Goal: Information Seeking & Learning: Find specific fact

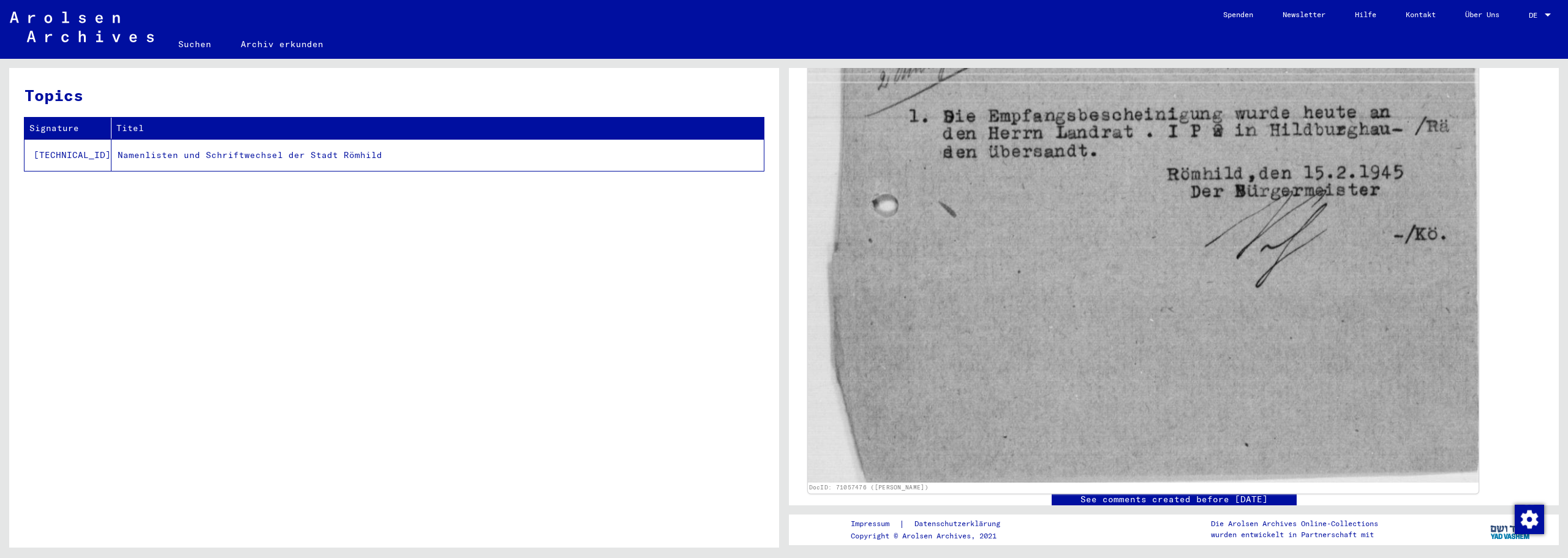
scroll to position [408, 0]
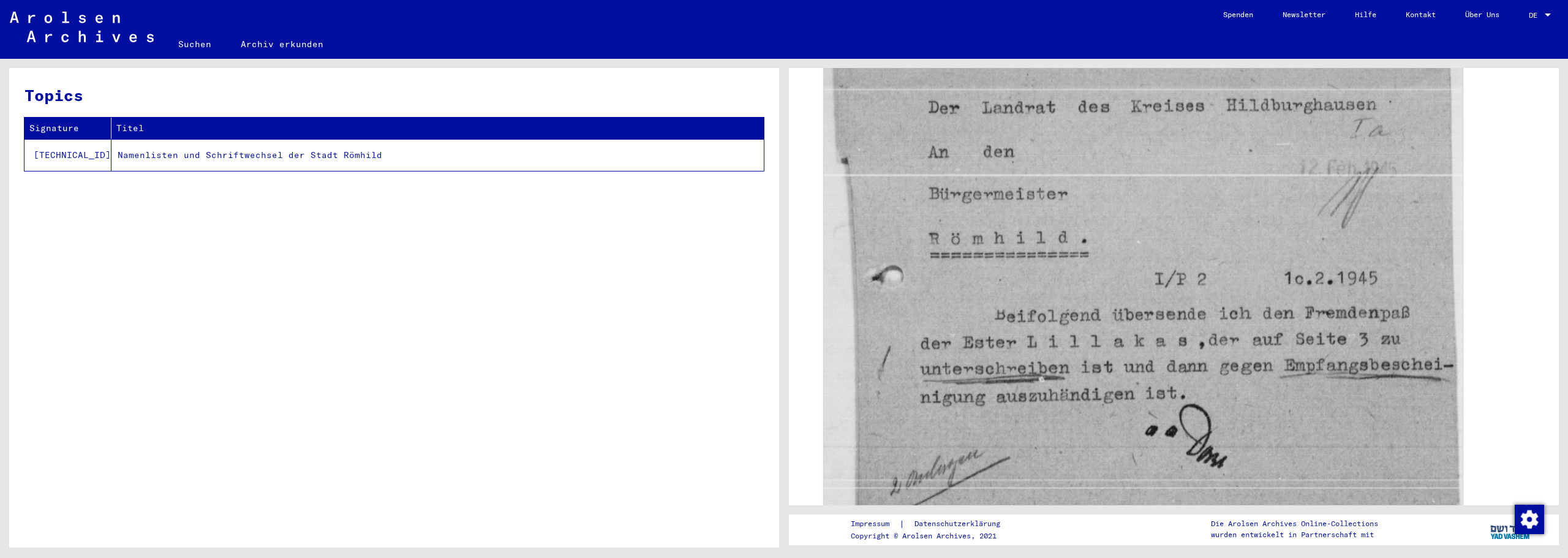
click at [199, 44] on link "Suchen" at bounding box center [195, 44] width 63 height 29
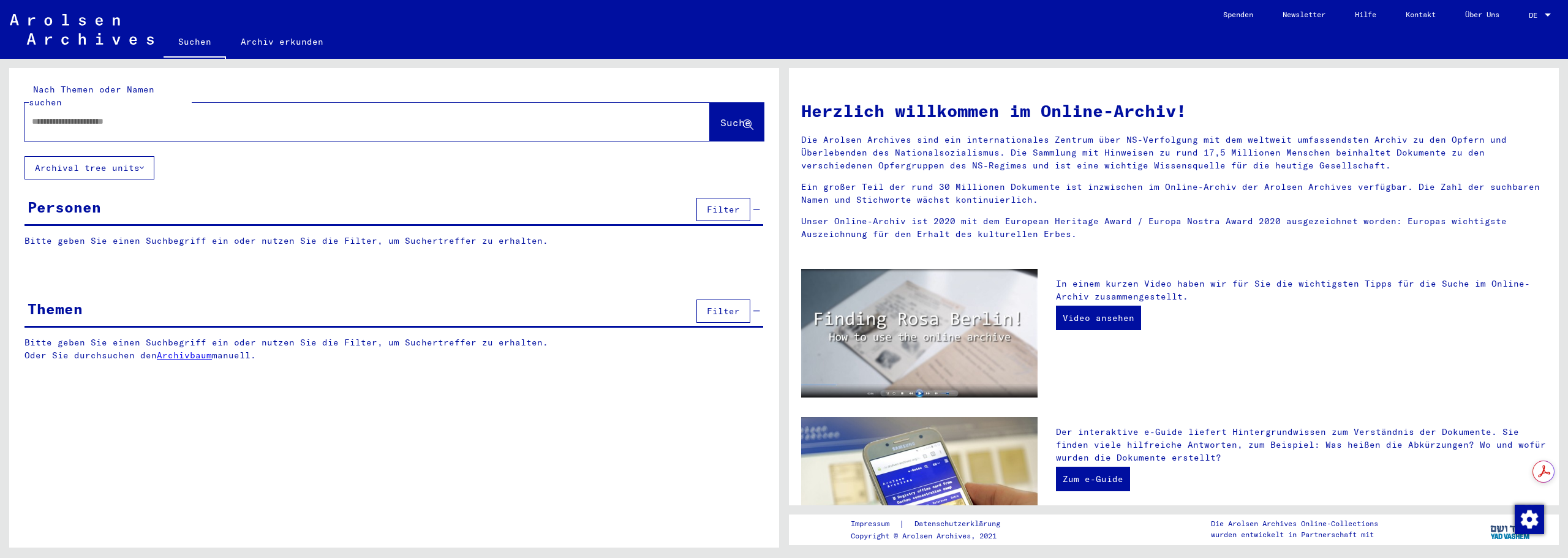
click at [207, 115] on input "text" at bounding box center [352, 121] width 641 height 13
type input "**********"
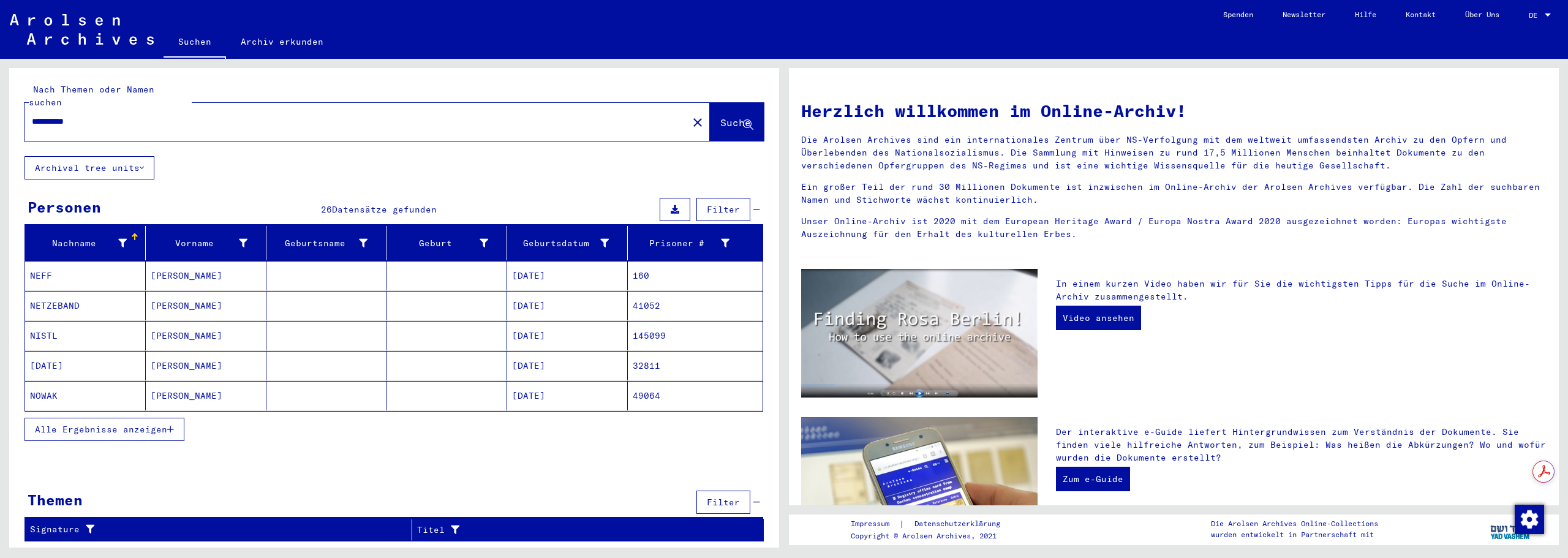
click at [133, 427] on button "Alle Ergebnisse anzeigen" at bounding box center [104, 429] width 160 height 23
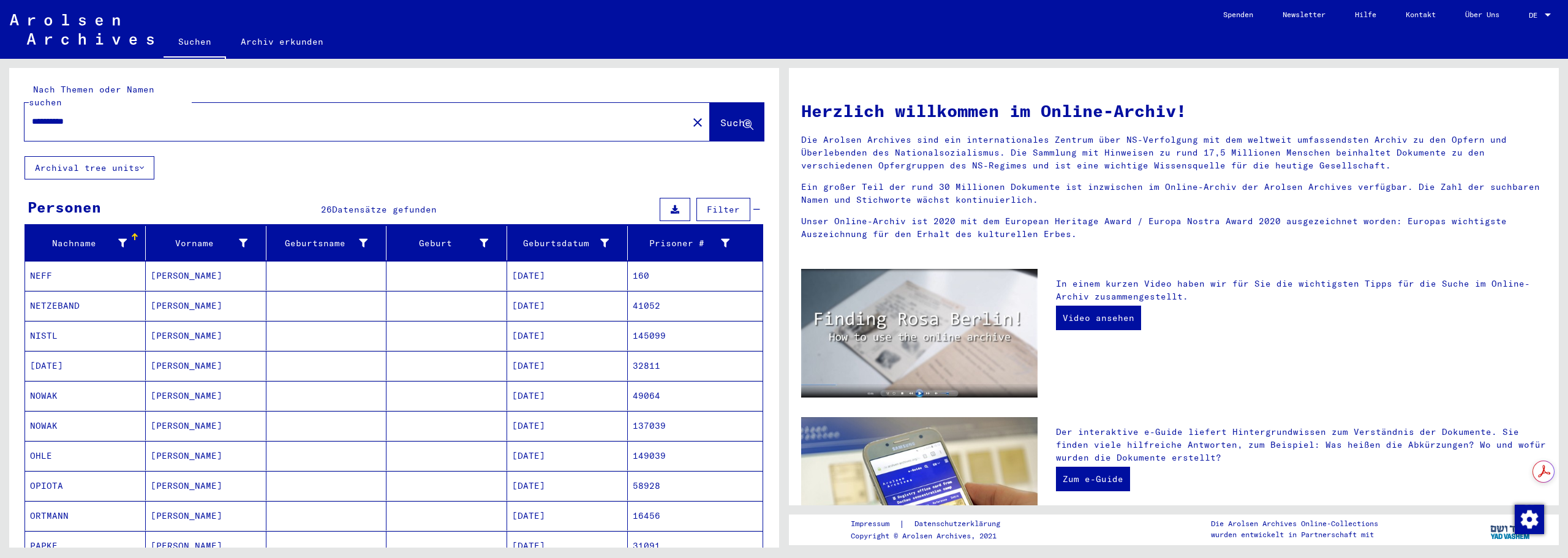
scroll to position [204, 0]
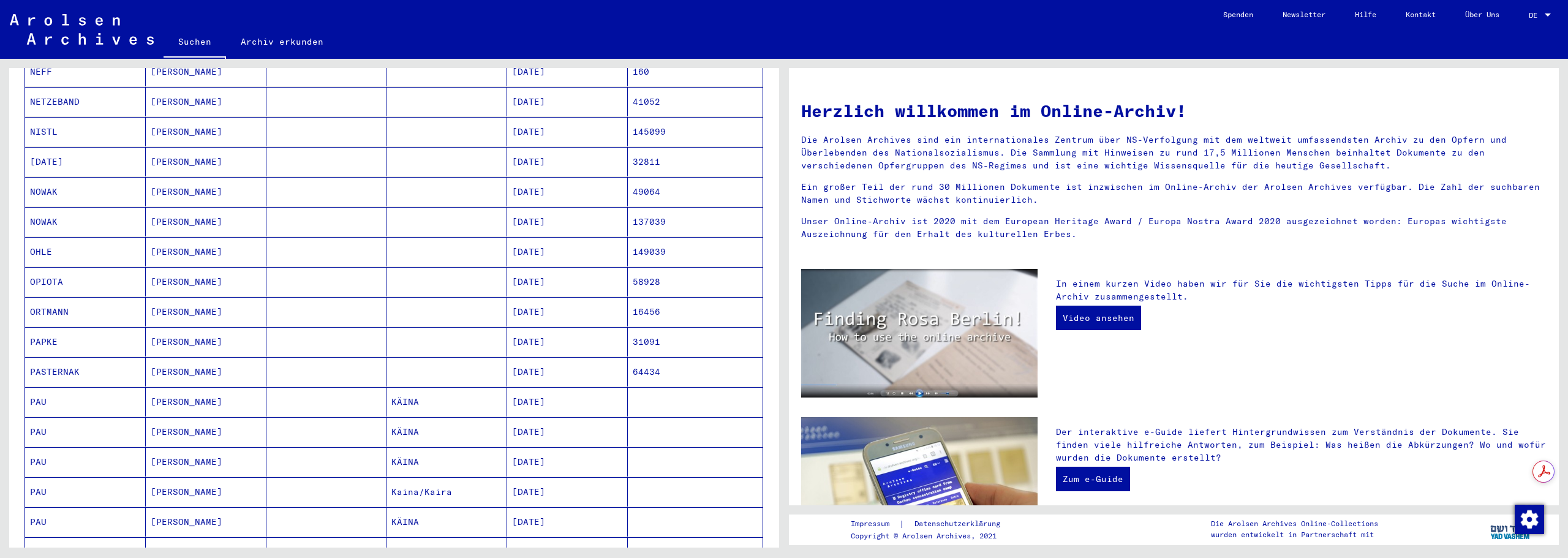
click at [176, 393] on mat-cell "[PERSON_NAME]" at bounding box center [205, 401] width 120 height 29
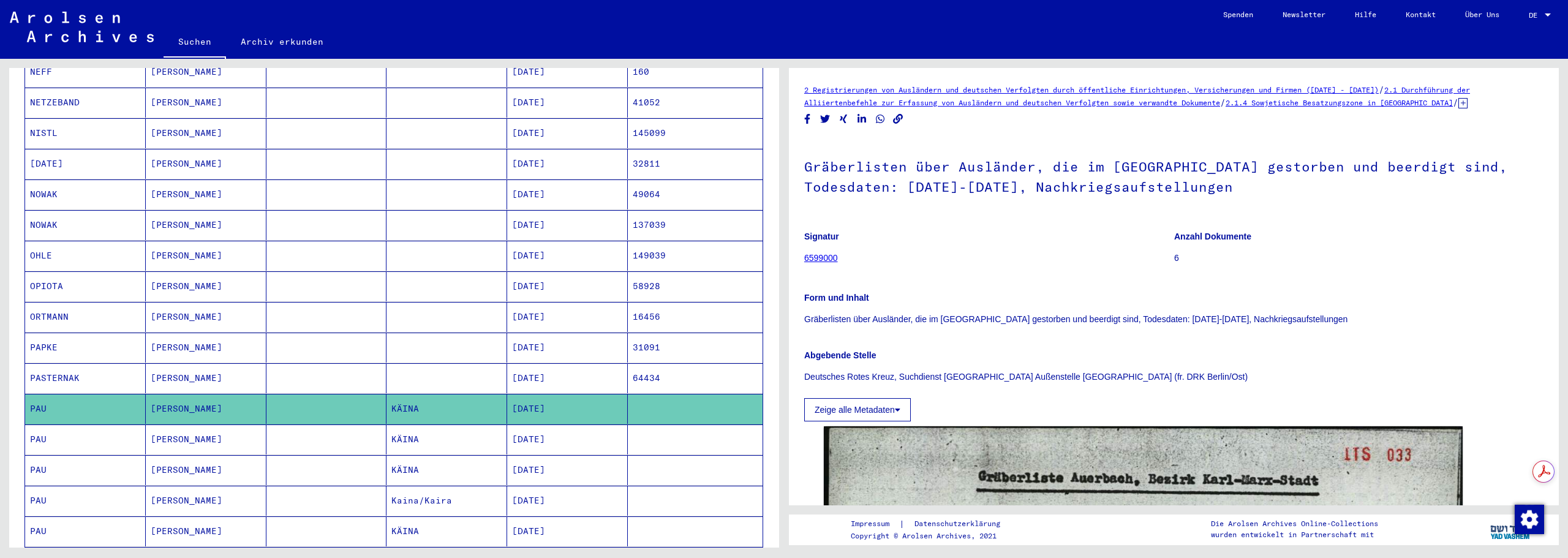
click at [178, 425] on mat-cell "[PERSON_NAME]" at bounding box center [205, 440] width 120 height 30
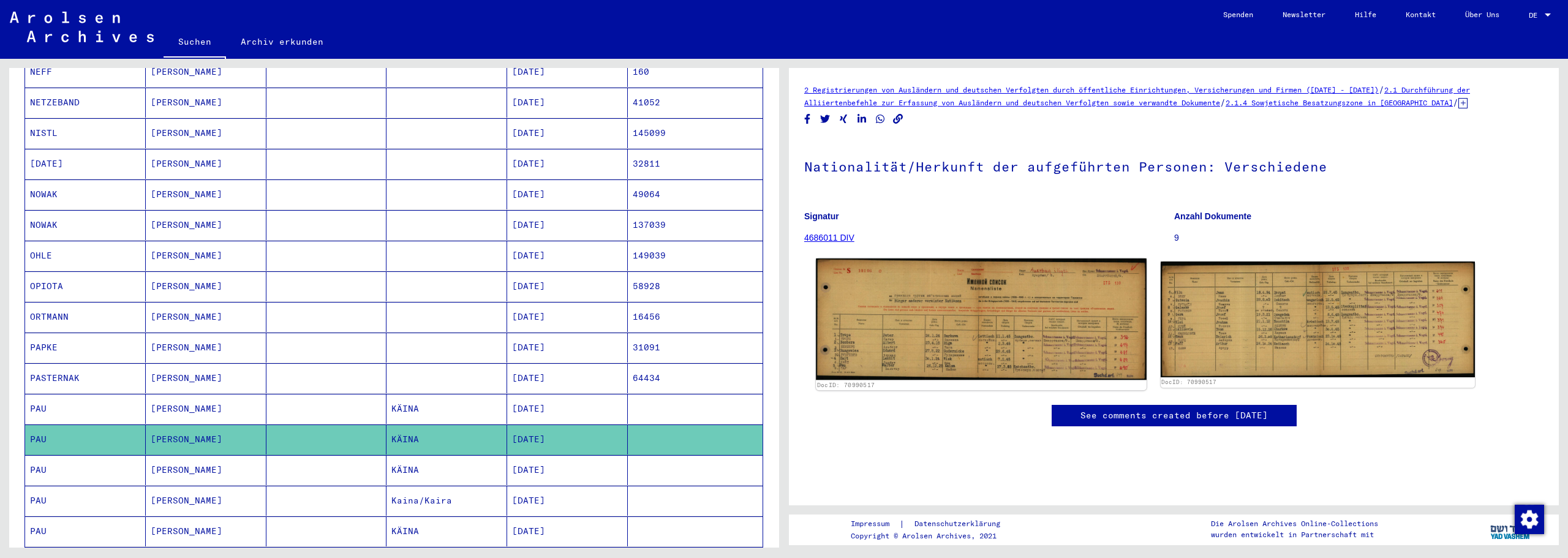
click at [981, 314] on img at bounding box center [980, 319] width 330 height 121
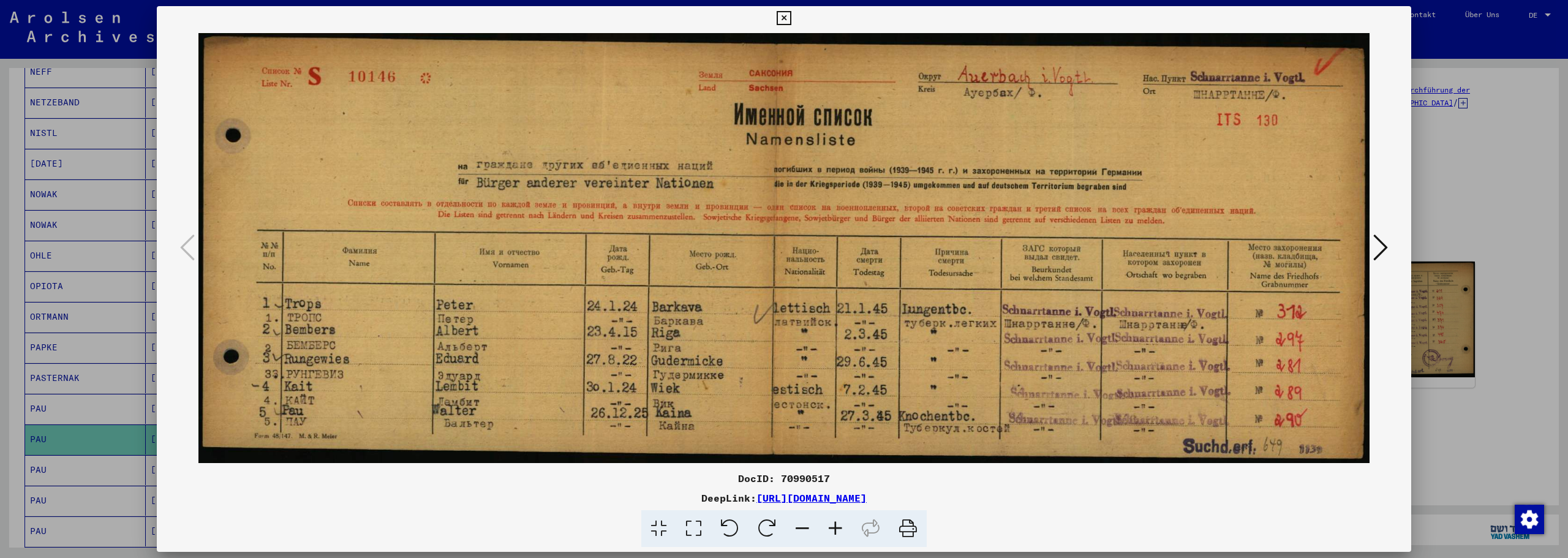
click at [836, 529] on icon at bounding box center [835, 529] width 33 height 37
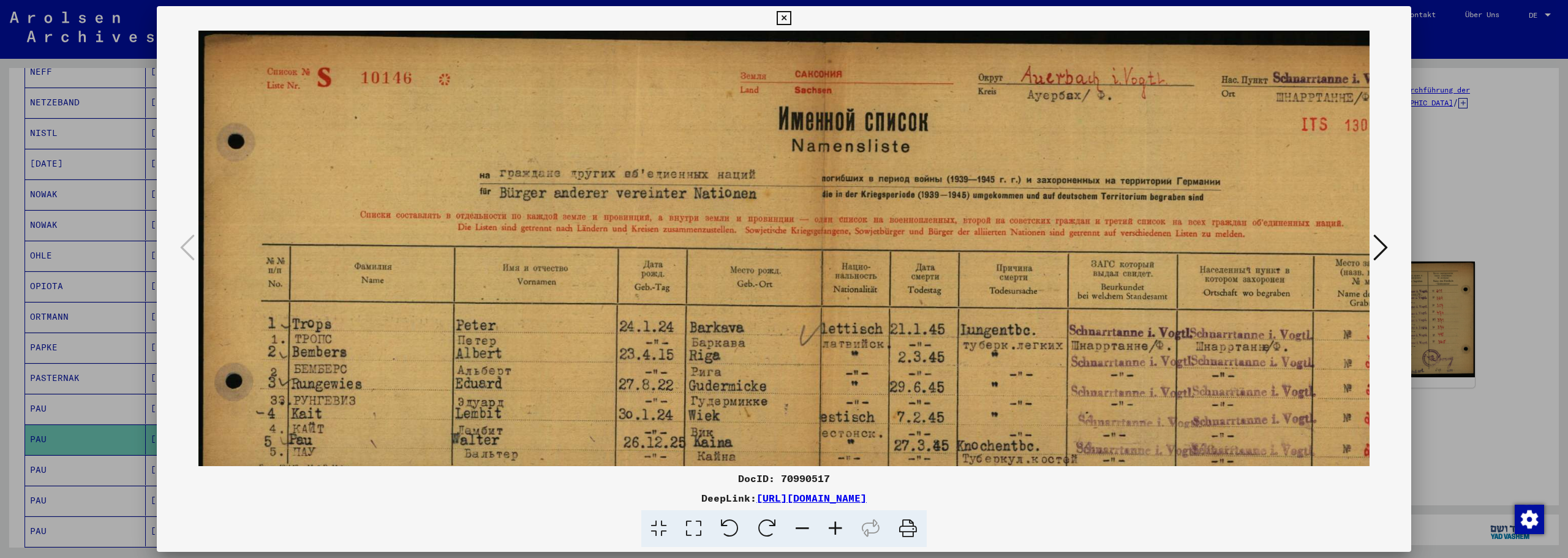
click at [836, 529] on icon at bounding box center [835, 529] width 33 height 37
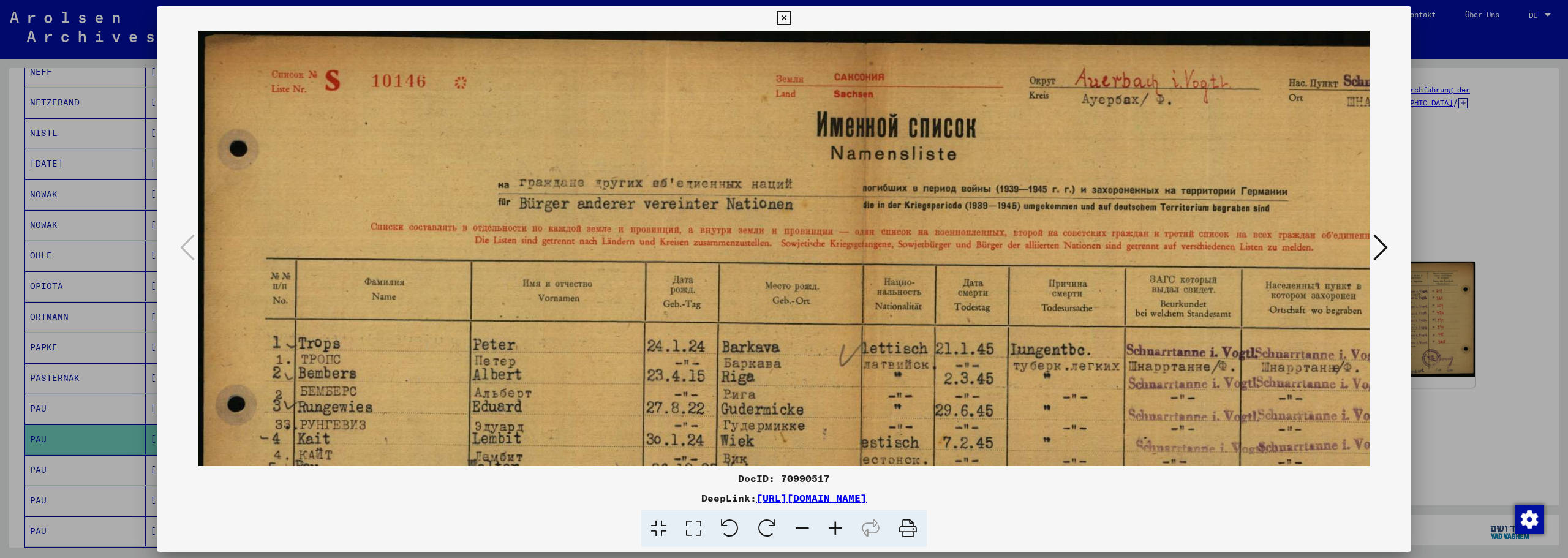
click at [836, 529] on icon at bounding box center [835, 529] width 33 height 37
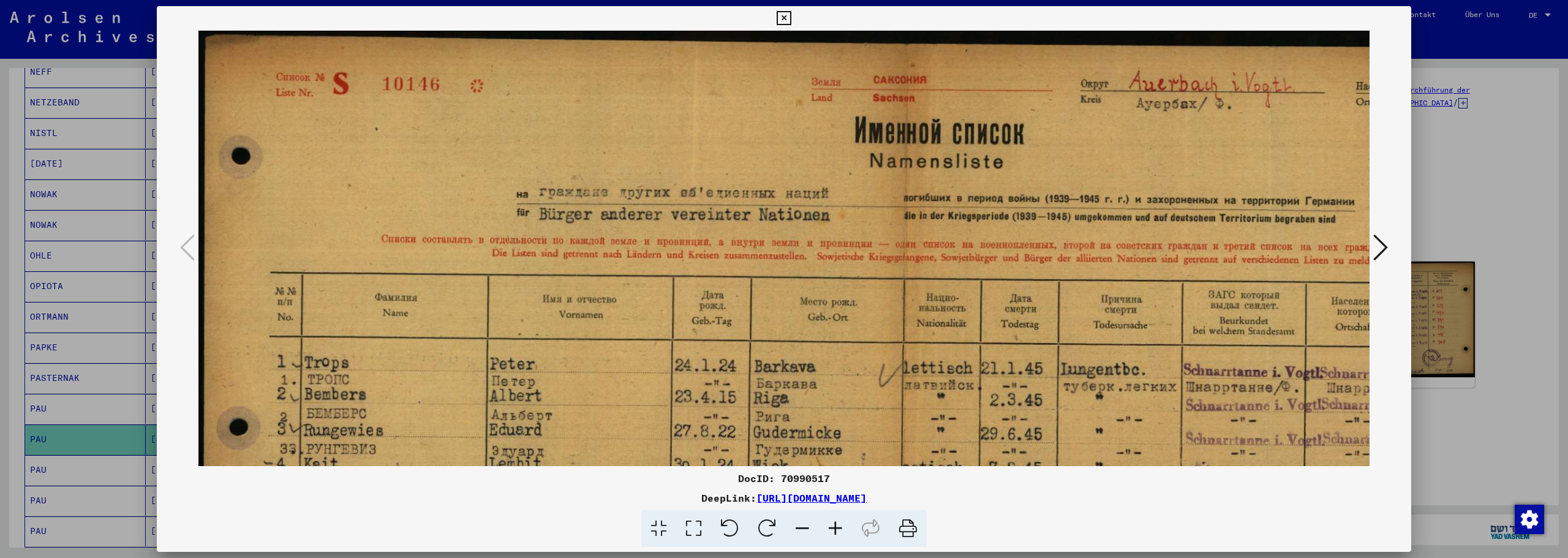
click at [836, 529] on icon at bounding box center [835, 529] width 33 height 37
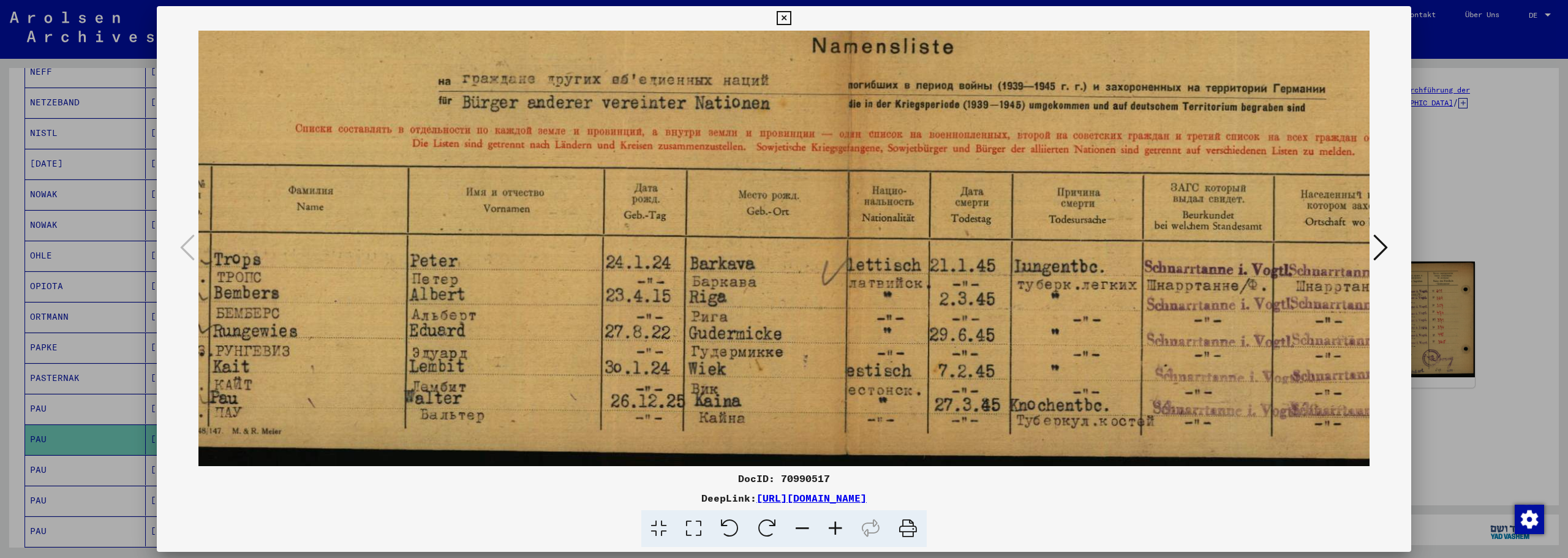
scroll to position [122, 109]
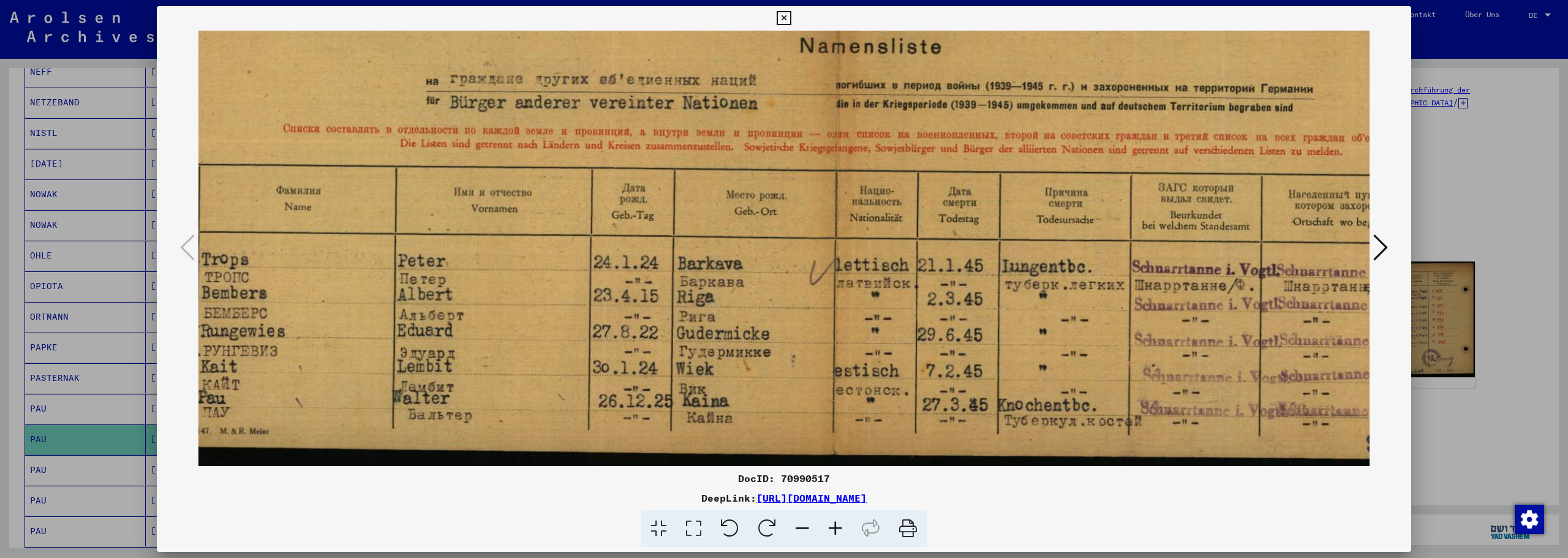
drag, startPoint x: 921, startPoint y: 344, endPoint x: 818, endPoint y: 163, distance: 208.3
click at [818, 163] on img at bounding box center [848, 187] width 1519 height 558
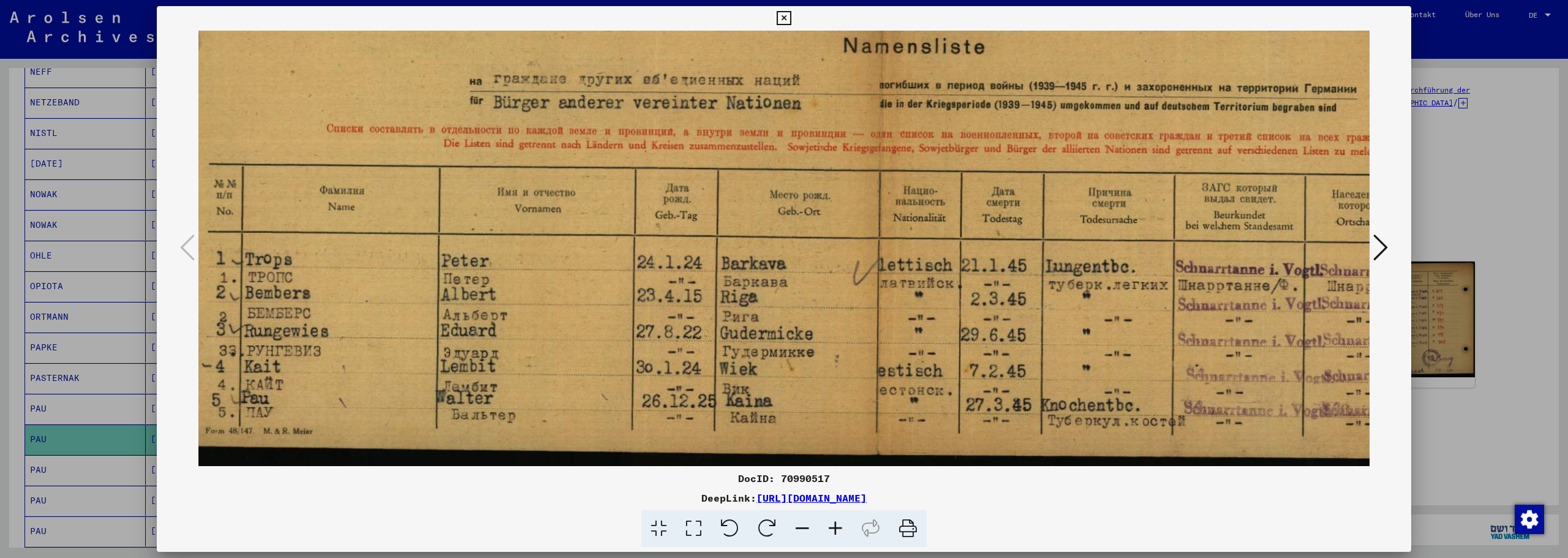
scroll to position [122, 25]
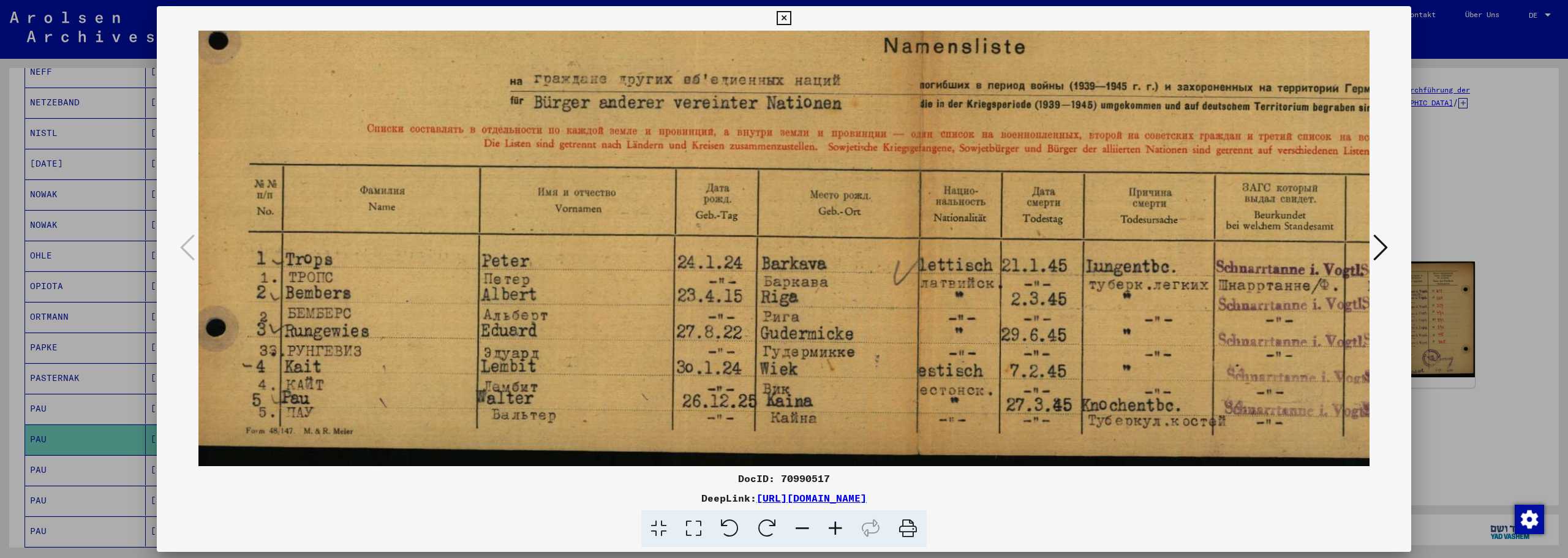
drag, startPoint x: 819, startPoint y: 248, endPoint x: 903, endPoint y: 237, distance: 84.7
click at [903, 237] on img at bounding box center [933, 187] width 1519 height 558
